Goal: Transaction & Acquisition: Purchase product/service

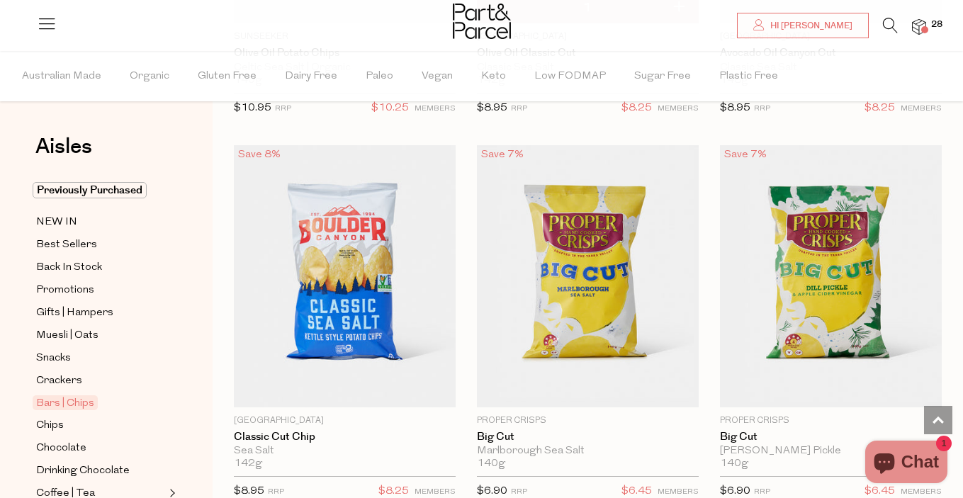
click at [922, 27] on span at bounding box center [924, 29] width 7 height 7
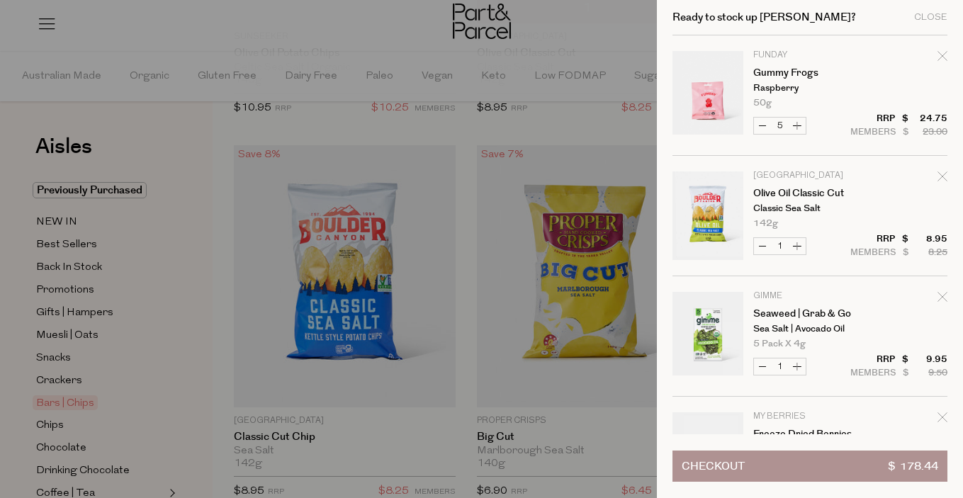
click at [213, 110] on div at bounding box center [481, 249] width 963 height 498
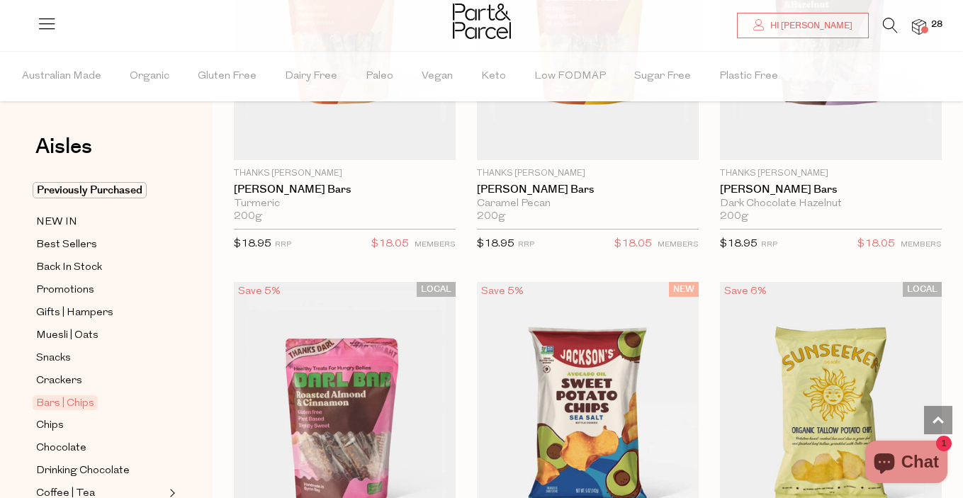
scroll to position [6180, 0]
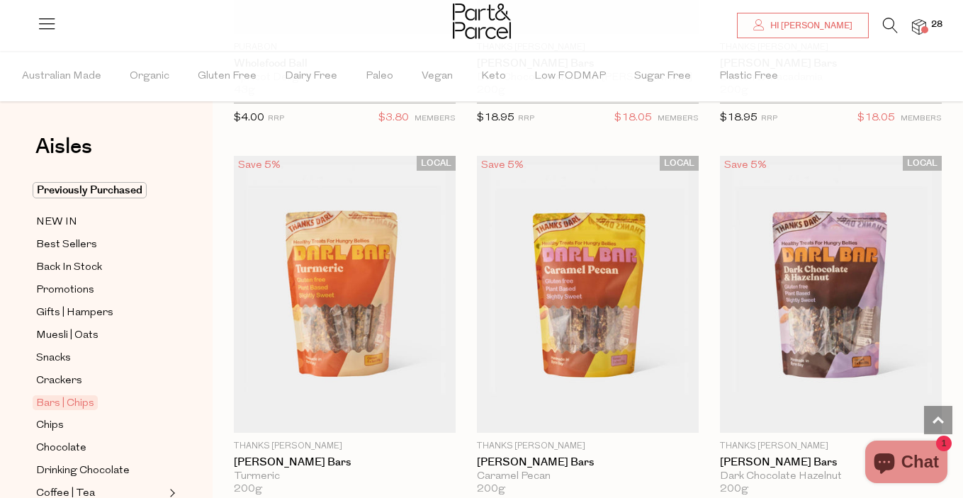
click at [86, 406] on span "Bars | Chips" at bounding box center [65, 402] width 65 height 15
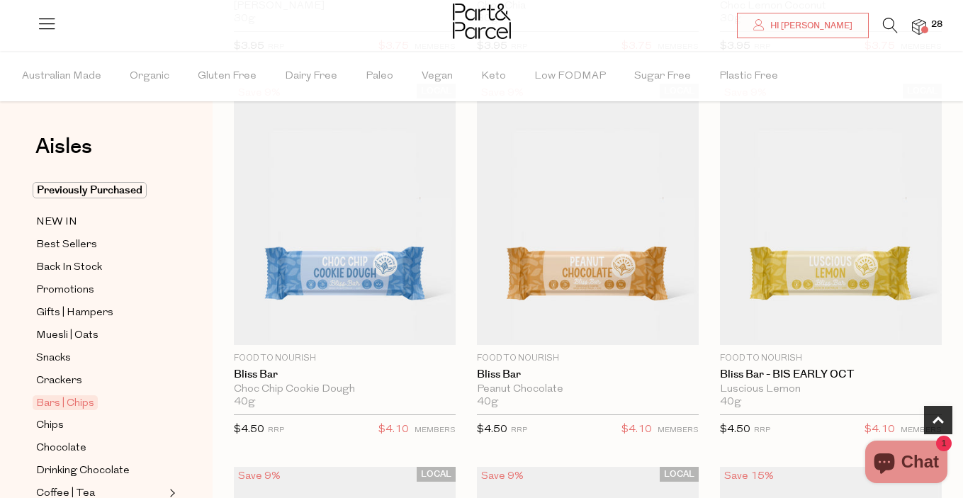
scroll to position [835, 0]
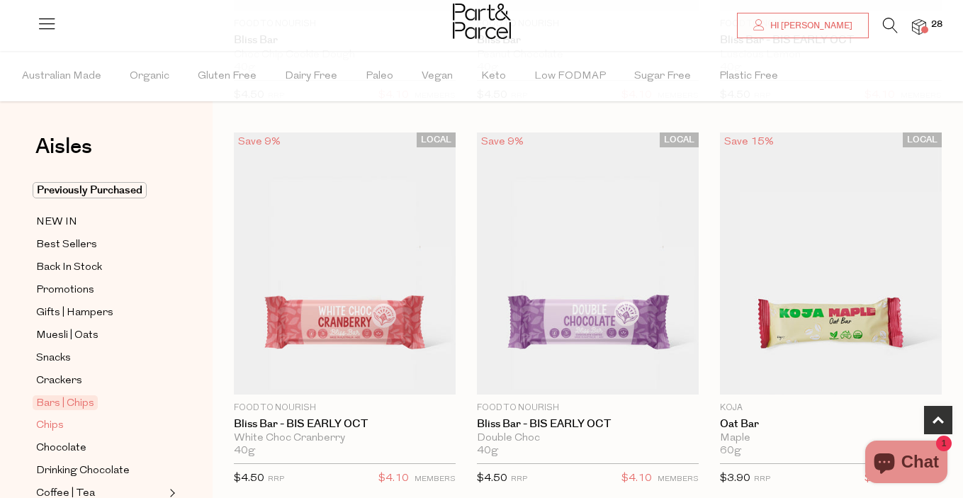
click at [56, 424] on span "Chips" at bounding box center [50, 425] width 28 height 17
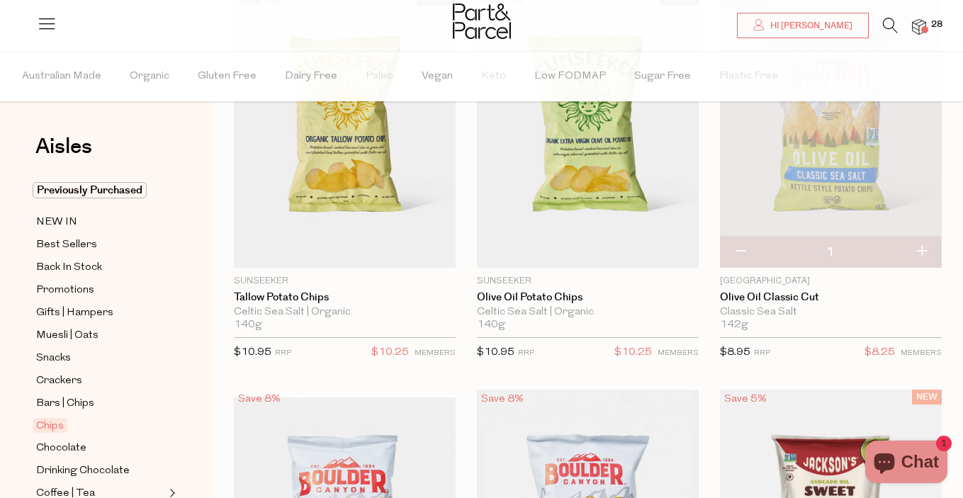
scroll to position [193, 0]
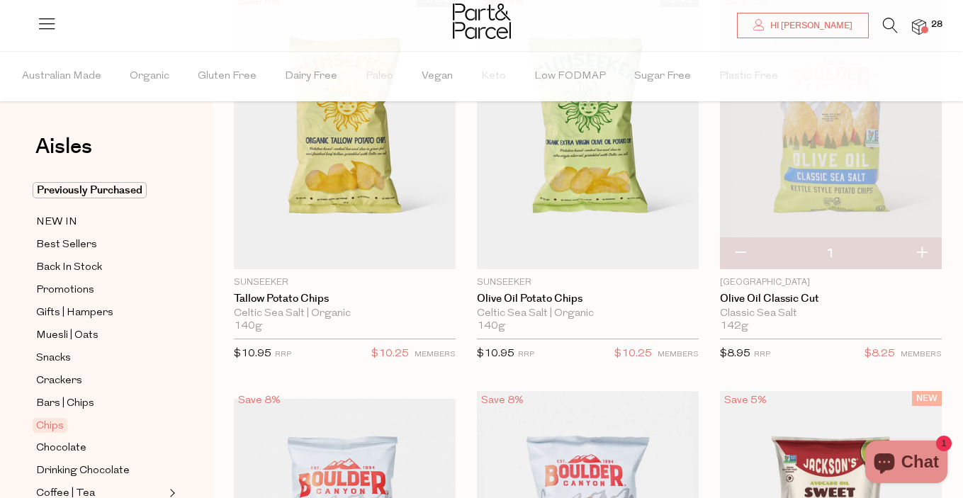
click at [741, 255] on button "button" at bounding box center [740, 253] width 40 height 31
type input "0"
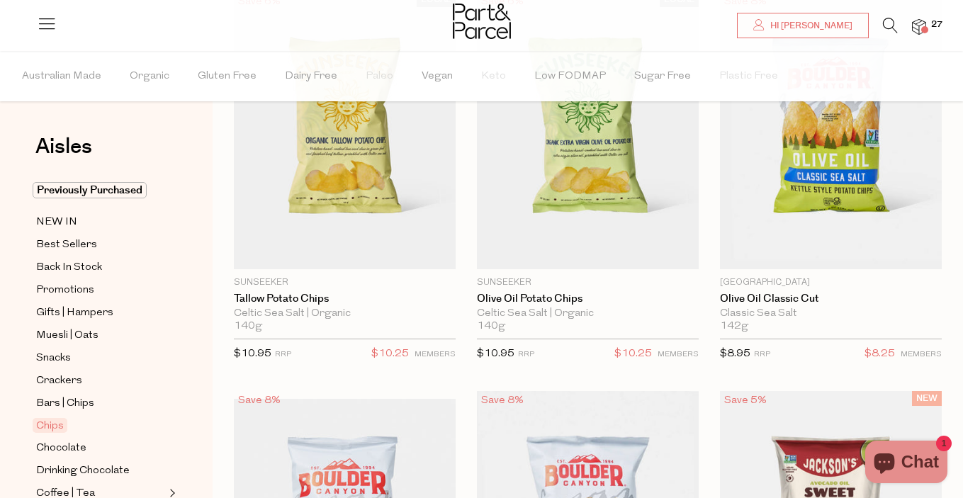
click at [928, 26] on span "27" at bounding box center [936, 24] width 18 height 13
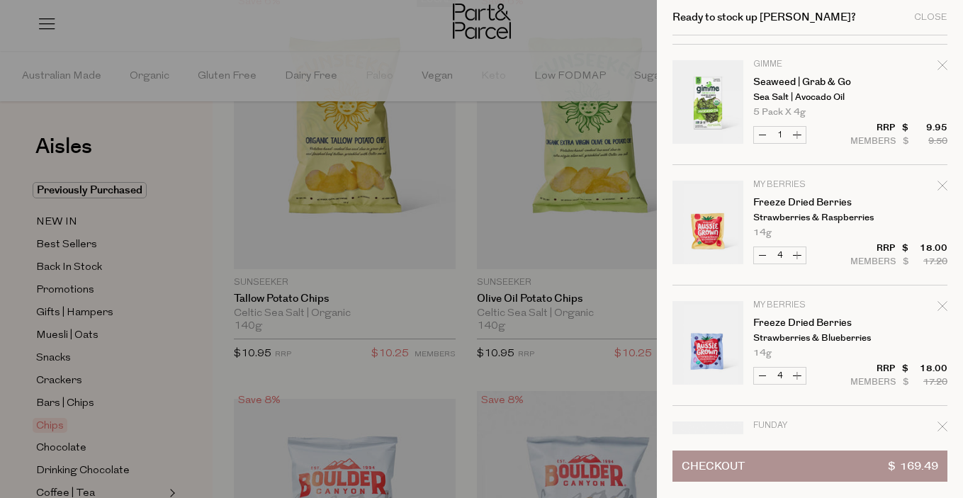
scroll to position [103, 0]
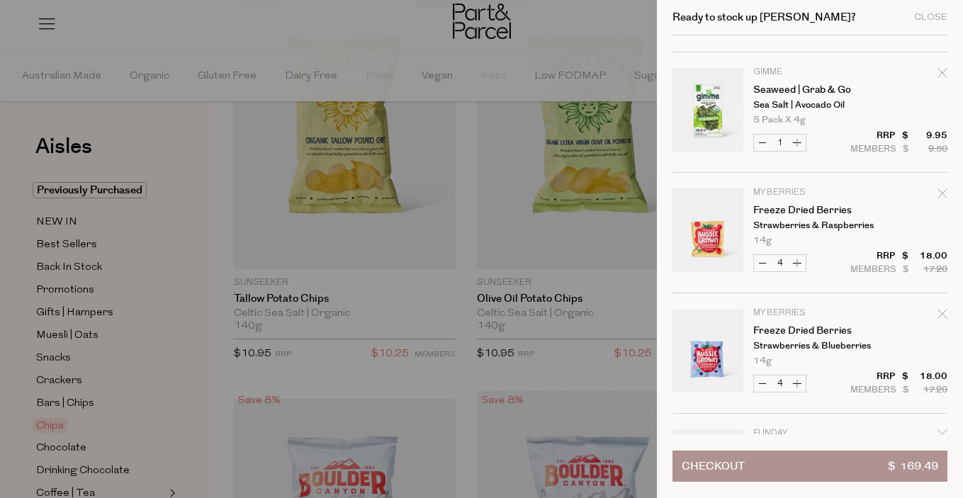
click at [942, 72] on icon "Remove Seaweed | Grab & Go" at bounding box center [942, 73] width 10 height 10
type input "Add Membership"
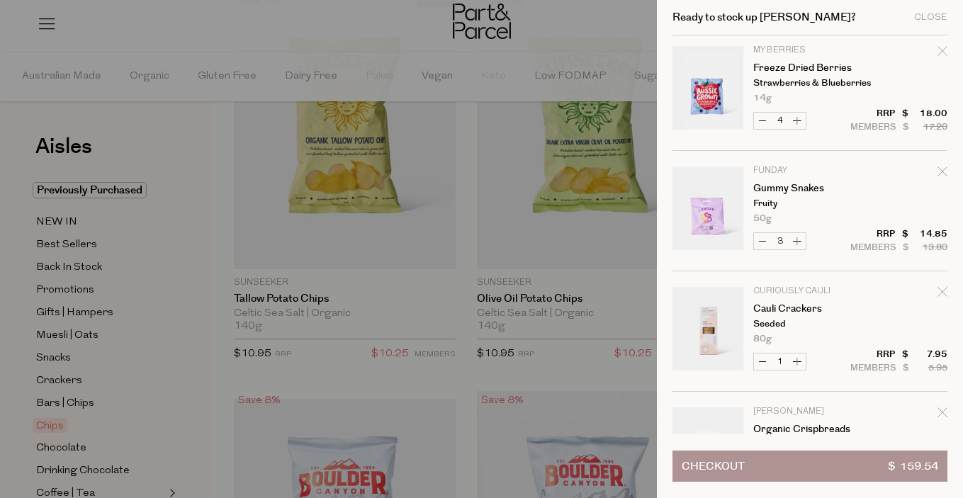
scroll to position [249, 0]
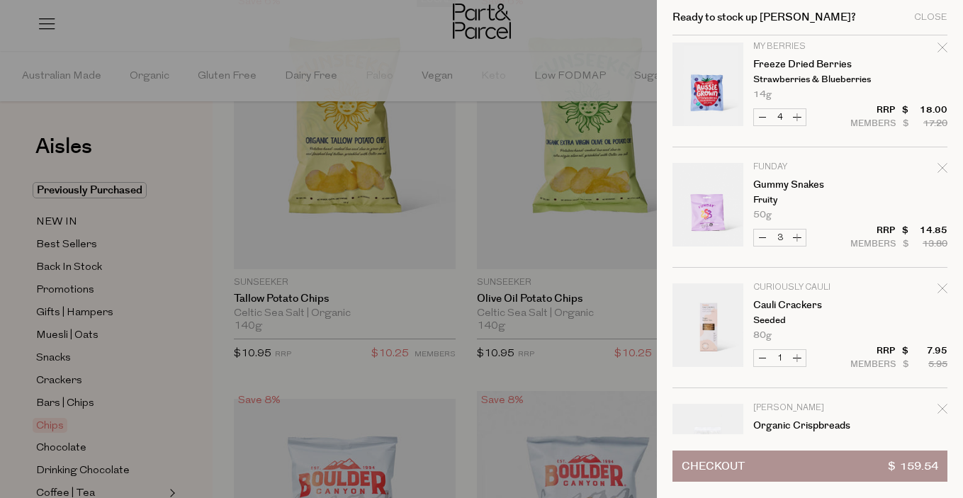
click at [798, 239] on button "Increase Gummy Snakes" at bounding box center [796, 238] width 17 height 16
type input "4"
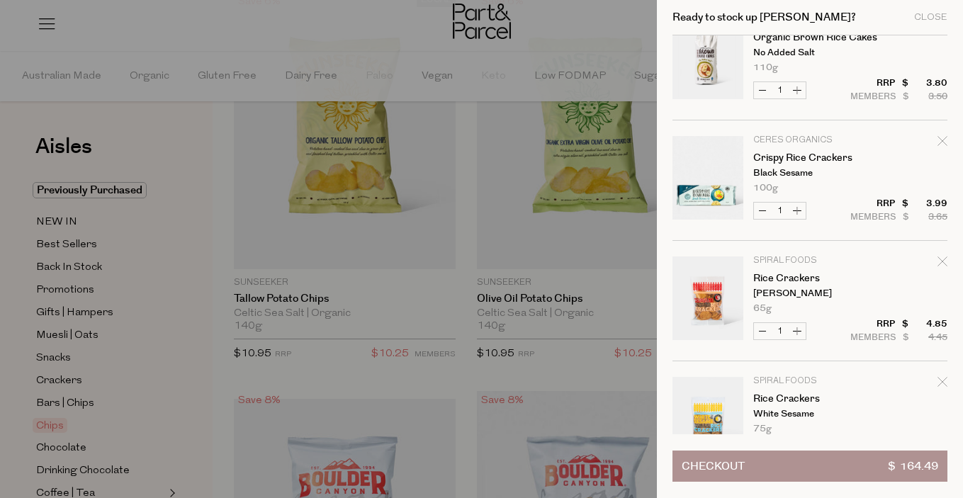
scroll to position [1290, 0]
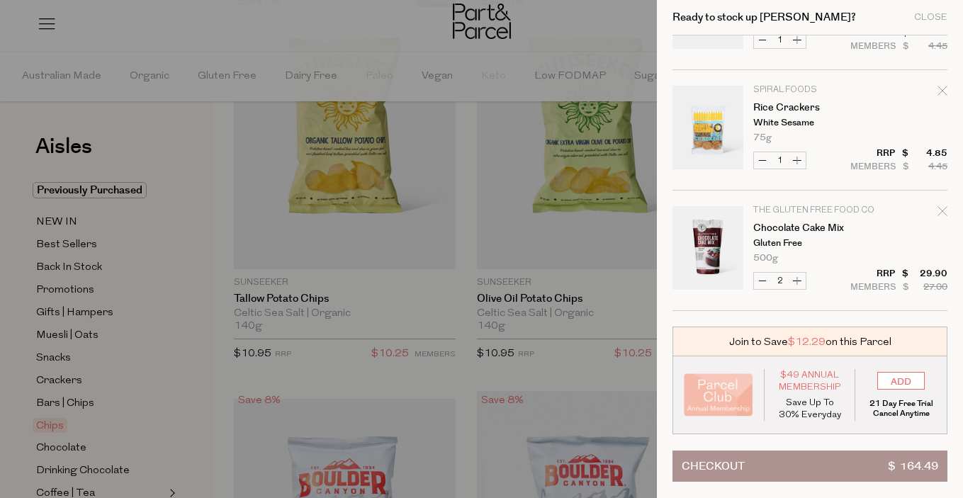
click at [812, 471] on button "Checkout $ 164.49" at bounding box center [809, 466] width 275 height 31
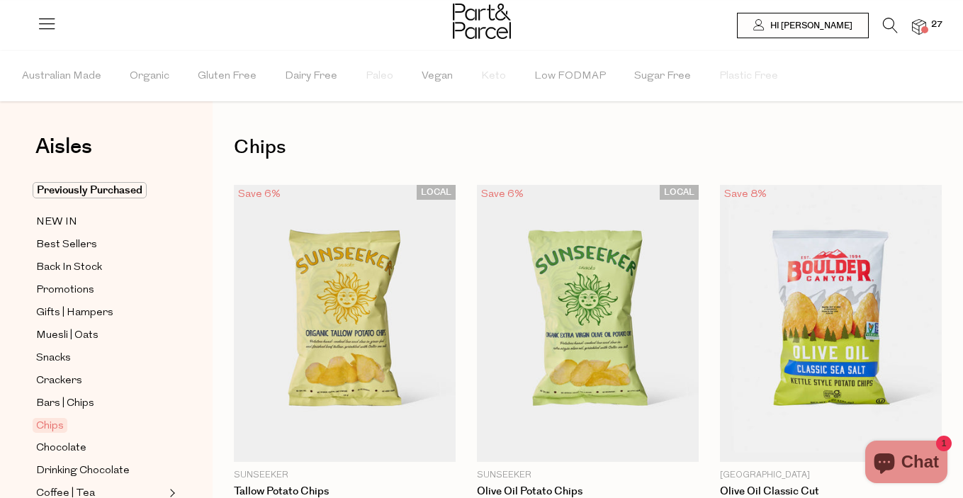
click at [888, 18] on icon at bounding box center [890, 26] width 15 height 16
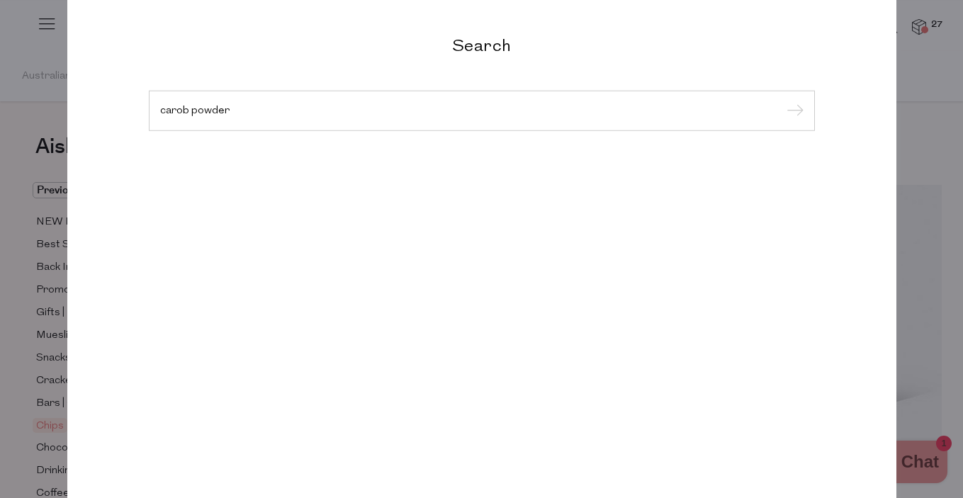
type input "carob powder"
click at [782, 101] on input "submit" at bounding box center [792, 111] width 21 height 21
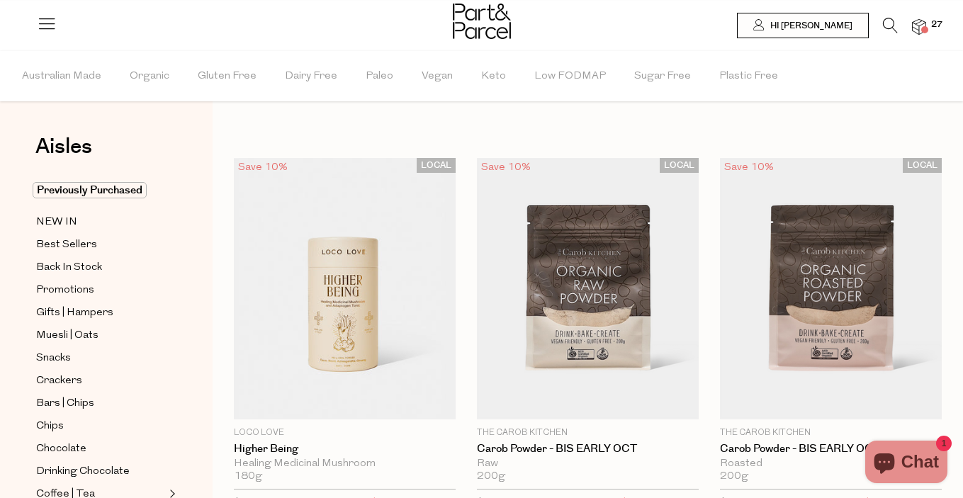
click at [922, 28] on span at bounding box center [924, 29] width 7 height 7
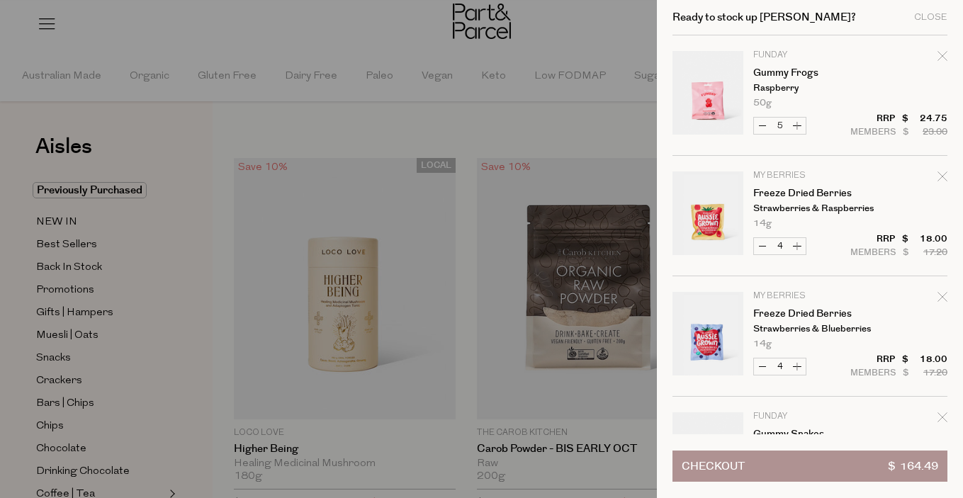
click at [808, 469] on button "Checkout $ 164.49" at bounding box center [809, 466] width 275 height 31
